Goal: Complete application form: Complete application form

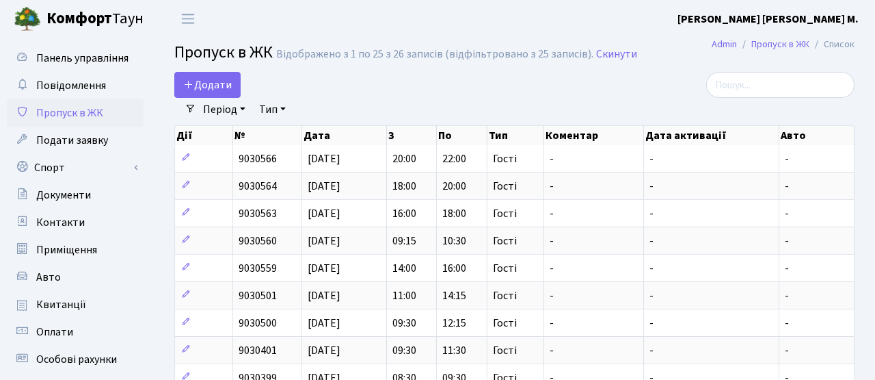
select select "25"
drag, startPoint x: 0, startPoint y: 0, endPoint x: 220, endPoint y: 84, distance: 235.1
click at [220, 84] on span "Додати" at bounding box center [207, 84] width 49 height 15
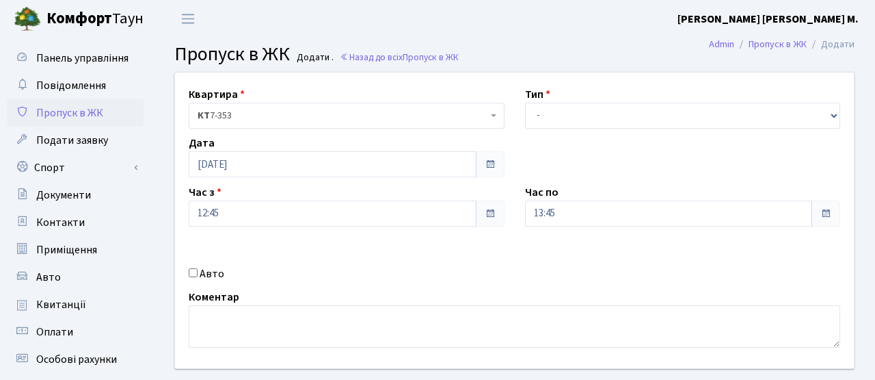
click at [198, 279] on div "Авто" at bounding box center [346, 273] width 336 height 16
click at [193, 274] on input "Авто" at bounding box center [193, 272] width 9 height 9
checkbox input "true"
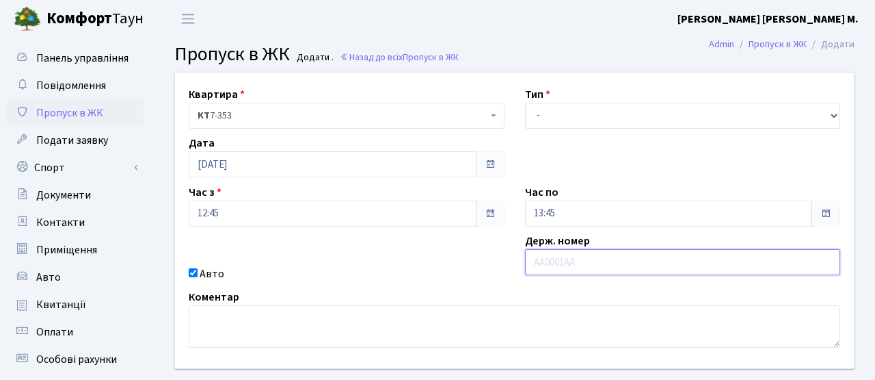
paste input "АА5399ТН"
type input "АА5399ТН"
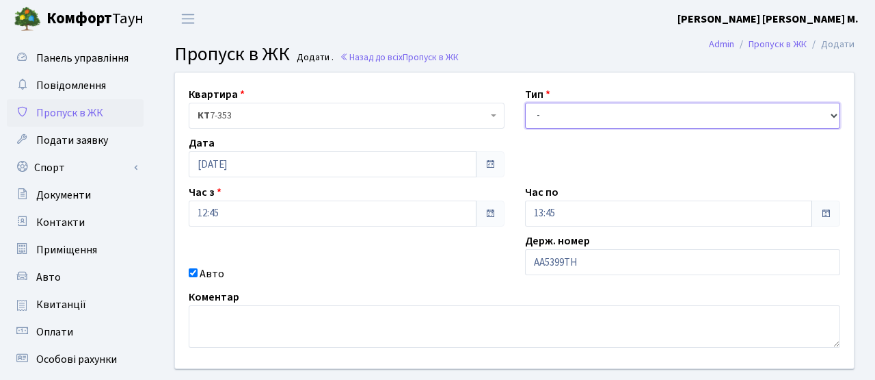
click at [592, 118] on select "- Доставка Таксі Гості Сервіс" at bounding box center [683, 116] width 316 height 26
select select "3"
click at [525, 103] on select "- Доставка Таксі Гості Сервіс" at bounding box center [683, 116] width 316 height 26
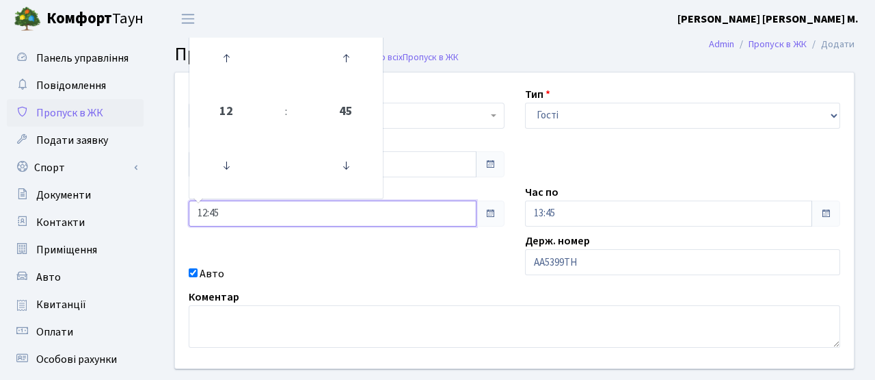
drag, startPoint x: 235, startPoint y: 217, endPoint x: 170, endPoint y: 212, distance: 64.5
click at [170, 212] on div "Квартира <b>КТ</b>&nbsp;&nbsp;&nbsp;&nbsp;7-353 <b>КТ</b>&nbsp;&nbsp;&nbsp;&nbs…" at bounding box center [515, 219] width 700 height 295
type input "4"
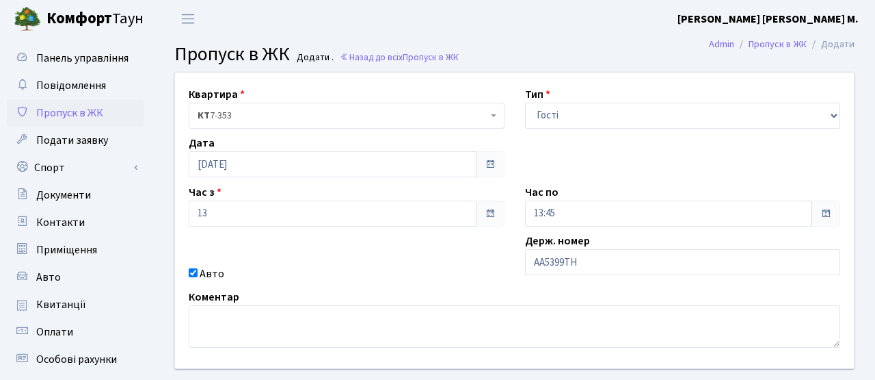
type input "13:00"
click at [445, 252] on div "Квартира <b>КТ</b>&nbsp;&nbsp;&nbsp;&nbsp;7-353 <b>КТ</b>&nbsp;&nbsp;&nbsp;&nbs…" at bounding box center [515, 219] width 700 height 295
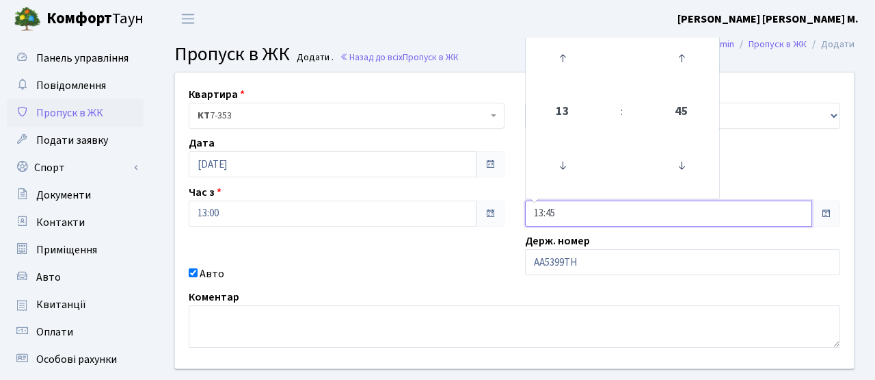
drag, startPoint x: 572, startPoint y: 215, endPoint x: 494, endPoint y: 212, distance: 77.3
click at [495, 213] on div "Квартира <b>КТ</b>&nbsp;&nbsp;&nbsp;&nbsp;7-353 <b>КТ</b>&nbsp;&nbsp;&nbsp;&nbs…" at bounding box center [515, 219] width 700 height 295
type input "14:30"
click at [465, 269] on div "Авто" at bounding box center [346, 273] width 336 height 16
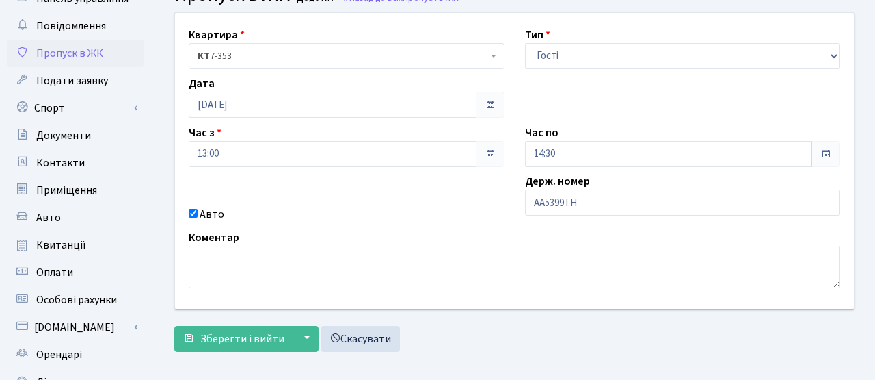
scroll to position [157, 0]
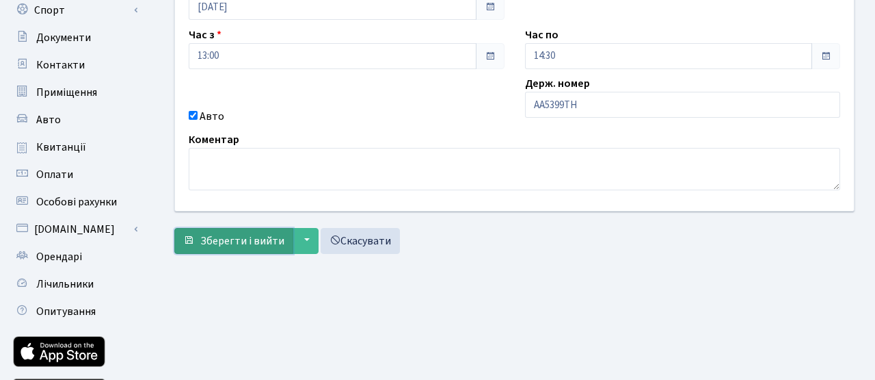
click at [272, 241] on span "Зберегти і вийти" at bounding box center [242, 240] width 84 height 15
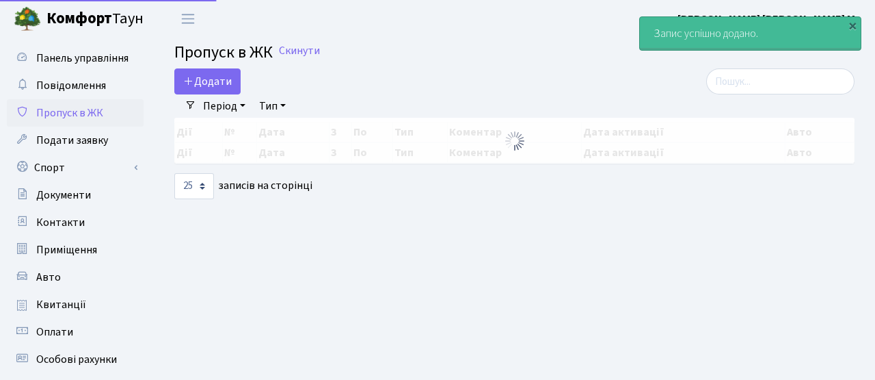
select select "25"
